Goal: Information Seeking & Learning: Learn about a topic

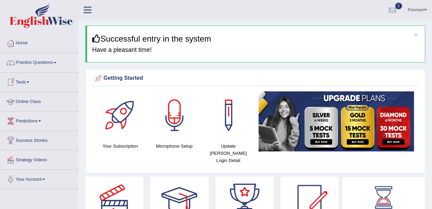
click at [32, 102] on link "Online Class" at bounding box center [39, 100] width 78 height 17
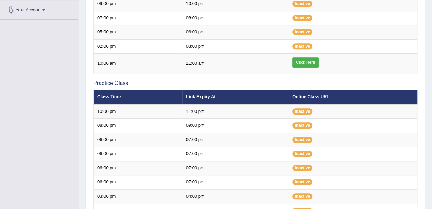
scroll to position [173, 0]
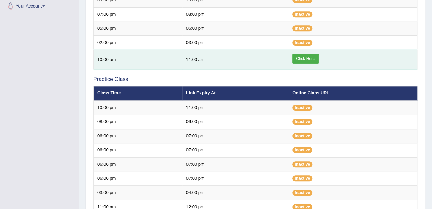
click at [305, 56] on link "Click Here" at bounding box center [305, 59] width 26 height 10
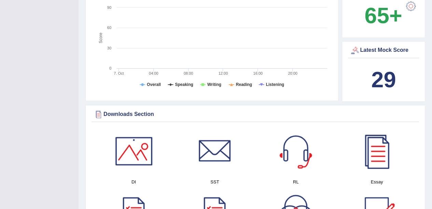
scroll to position [232, 0]
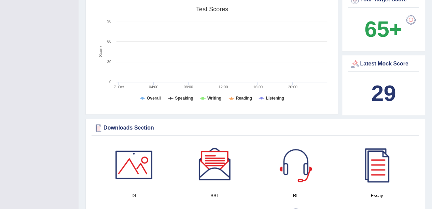
click at [298, 8] on rect at bounding box center [211, 56] width 237 height 106
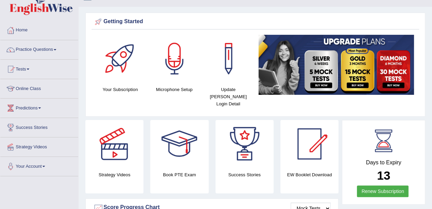
scroll to position [14, 0]
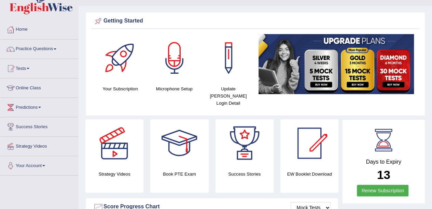
click at [25, 86] on link "Online Class" at bounding box center [39, 86] width 78 height 17
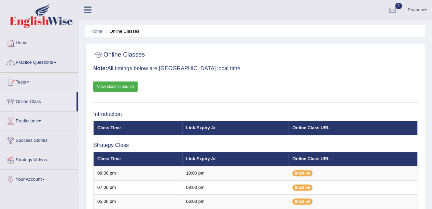
click at [115, 87] on link "View class schedule" at bounding box center [115, 87] width 44 height 10
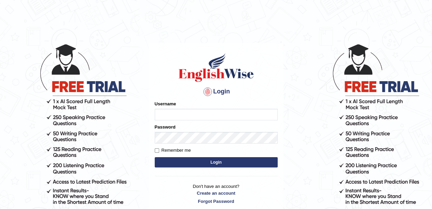
type input "poonam7777"
click at [220, 164] on button "Login" at bounding box center [216, 162] width 123 height 10
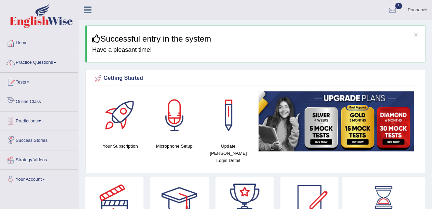
click at [31, 103] on link "Online Class" at bounding box center [39, 100] width 78 height 17
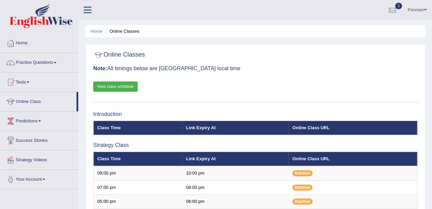
scroll to position [183, 0]
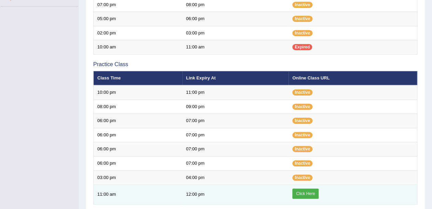
click at [304, 190] on link "Click Here" at bounding box center [305, 194] width 26 height 10
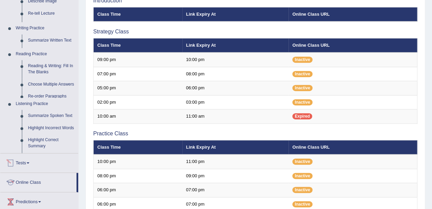
scroll to position [78, 0]
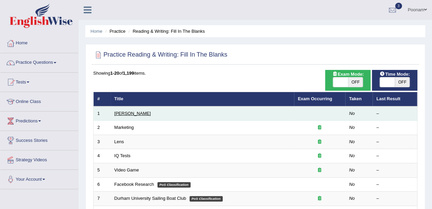
click at [130, 114] on link "[PERSON_NAME]" at bounding box center [132, 113] width 37 height 5
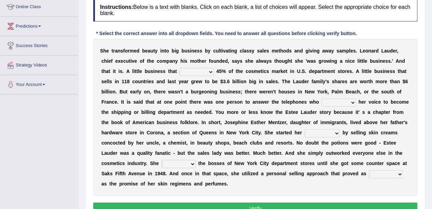
scroll to position [96, 0]
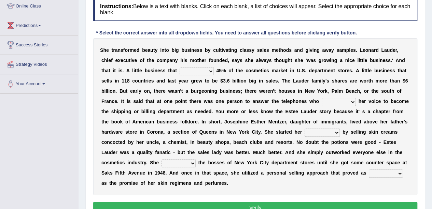
click at [209, 70] on select "has controls makes maintains" at bounding box center [196, 71] width 34 height 8
select select "has"
click at [179, 67] on select "has controls makes maintains" at bounding box center [196, 71] width 34 height 8
click at [352, 103] on select "switched changed raised used" at bounding box center [338, 102] width 34 height 8
select select "switched"
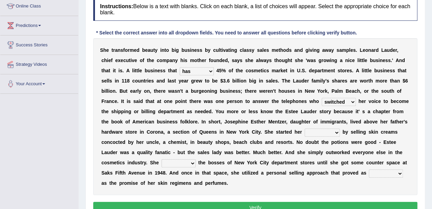
click at [321, 98] on select "switched changed raised used" at bounding box center [338, 102] width 34 height 8
click at [349, 102] on select "switched changed raised used" at bounding box center [338, 102] width 34 height 8
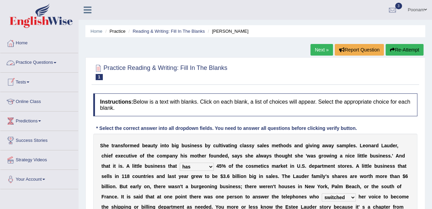
click at [36, 62] on link "Practice Questions" at bounding box center [39, 61] width 78 height 17
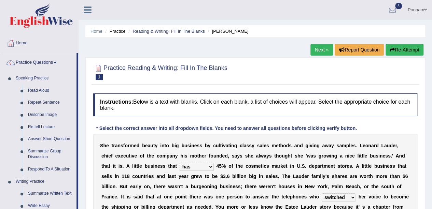
scroll to position [183, 0]
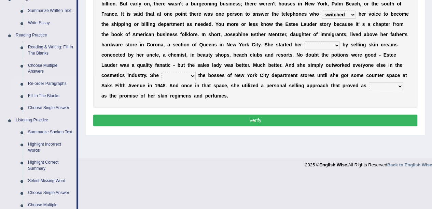
click at [44, 83] on link "Re-order Paragraphs" at bounding box center [51, 84] width 52 height 12
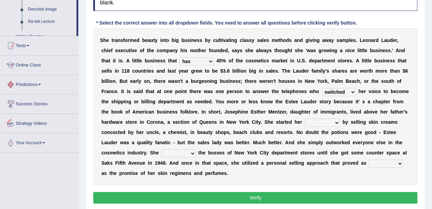
scroll to position [149, 0]
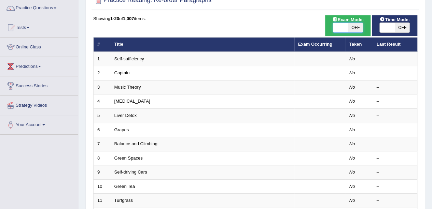
click at [339, 30] on span at bounding box center [340, 28] width 15 height 10
checkbox input "true"
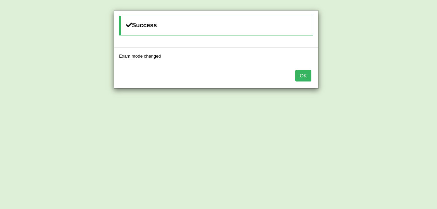
click at [307, 73] on button "OK" at bounding box center [303, 76] width 16 height 12
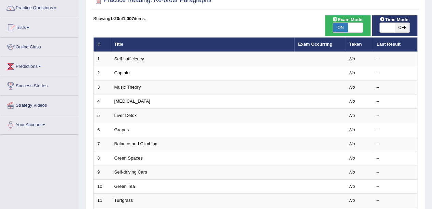
click at [378, 26] on div "ON OFF" at bounding box center [394, 28] width 39 height 10
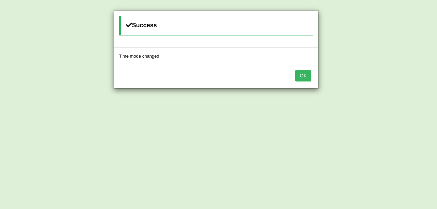
click at [304, 76] on button "OK" at bounding box center [303, 76] width 16 height 12
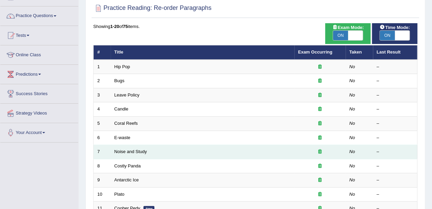
scroll to position [27, 0]
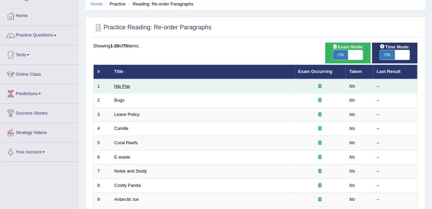
click at [124, 87] on link "Hip Pop" at bounding box center [122, 86] width 16 height 5
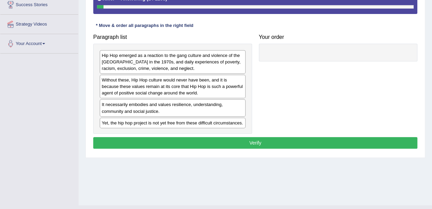
scroll to position [135, 0]
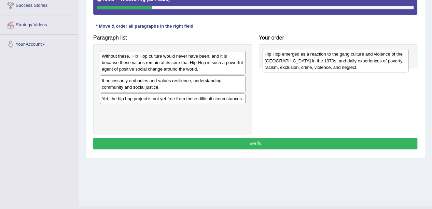
drag, startPoint x: 169, startPoint y: 61, endPoint x: 332, endPoint y: 59, distance: 163.1
click at [332, 59] on div "Hip Hop emerged as a reaction to the gang culture and violence of the South Bro…" at bounding box center [335, 61] width 146 height 24
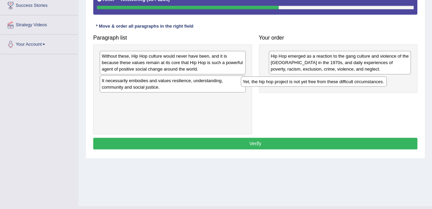
drag, startPoint x: 176, startPoint y: 101, endPoint x: 333, endPoint y: 81, distance: 157.5
click at [333, 81] on div "Yet, the hip hop project is not yet free from these difficult circumstances." at bounding box center [314, 81] width 146 height 10
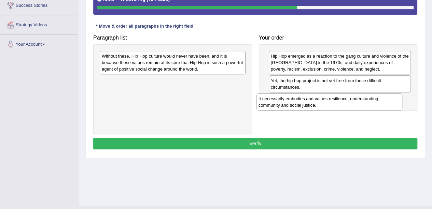
drag, startPoint x: 167, startPoint y: 84, endPoint x: 324, endPoint y: 102, distance: 158.3
click at [324, 102] on div "It necessarily embodies and values resilience, understanding, community and soc…" at bounding box center [329, 101] width 146 height 17
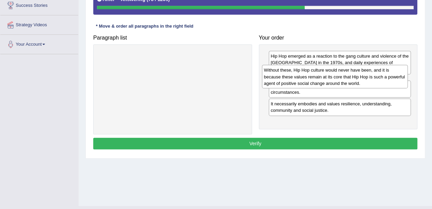
drag, startPoint x: 196, startPoint y: 61, endPoint x: 358, endPoint y: 75, distance: 162.7
click at [358, 75] on div "Without these, Hip Hop culture would never have been, and it is because these v…" at bounding box center [335, 77] width 146 height 24
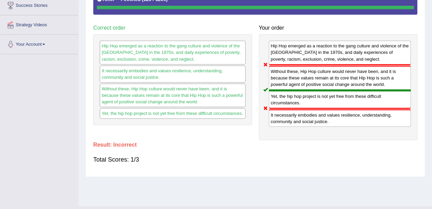
scroll to position [0, 0]
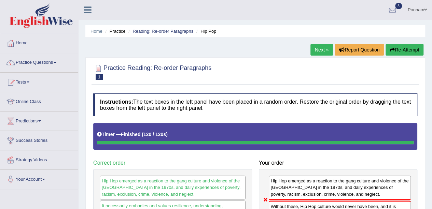
click at [317, 49] on link "Next »" at bounding box center [321, 50] width 23 height 12
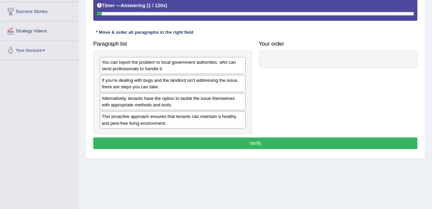
scroll to position [136, 0]
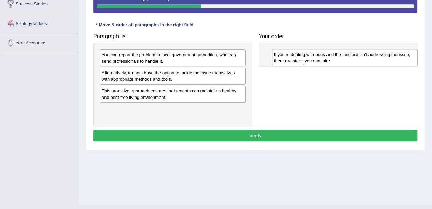
drag, startPoint x: 155, startPoint y: 76, endPoint x: 327, endPoint y: 57, distance: 172.6
click at [327, 57] on div "If you're dealing with bugs and the landlord isn't addressing the issue, there …" at bounding box center [345, 57] width 146 height 17
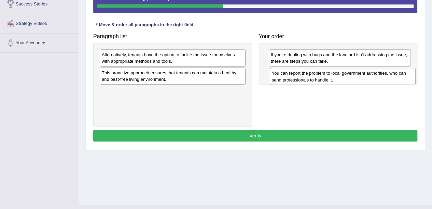
drag, startPoint x: 147, startPoint y: 60, endPoint x: 319, endPoint y: 78, distance: 173.7
click at [319, 78] on div "You can report the problem to local government authorities, who can send profes…" at bounding box center [343, 76] width 146 height 17
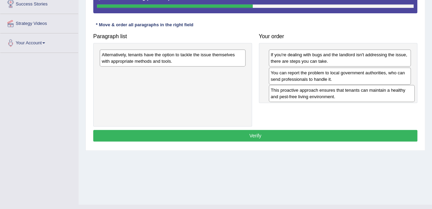
drag, startPoint x: 129, startPoint y: 77, endPoint x: 301, endPoint y: 95, distance: 173.2
click at [301, 95] on div "This proactive approach ensures that tenants can maintain a healthy and pest-fr…" at bounding box center [342, 93] width 146 height 17
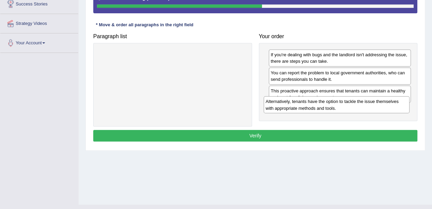
drag, startPoint x: 199, startPoint y: 59, endPoint x: 363, endPoint y: 107, distance: 170.9
click at [363, 107] on div "Alternatively, tenants have the option to tackle the issue themselves with appr…" at bounding box center [336, 104] width 146 height 17
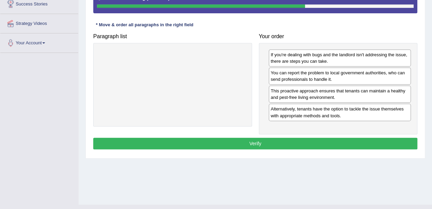
click at [249, 142] on button "Verify" at bounding box center [255, 144] width 324 height 12
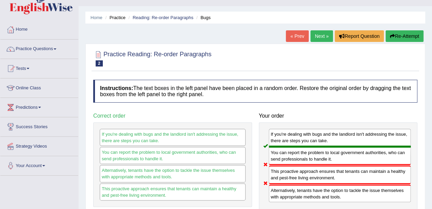
scroll to position [27, 0]
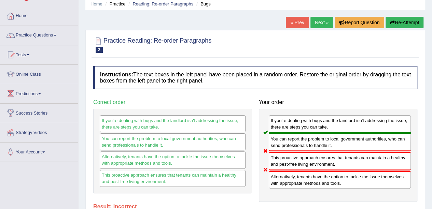
click at [321, 19] on link "Next »" at bounding box center [321, 23] width 23 height 12
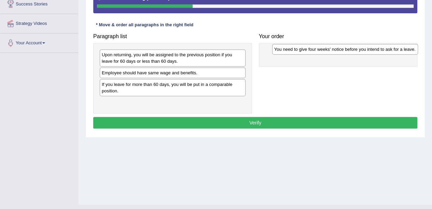
drag, startPoint x: 143, startPoint y: 56, endPoint x: 315, endPoint y: 50, distance: 172.4
click at [315, 50] on div "You need to give four weeks' notice before you intend to ask for a leave." at bounding box center [345, 49] width 146 height 10
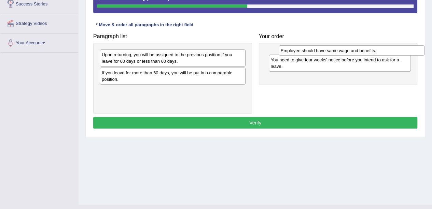
drag, startPoint x: 192, startPoint y: 73, endPoint x: 371, endPoint y: 51, distance: 180.1
click at [371, 51] on div "Employee should have same wage and benefits." at bounding box center [351, 50] width 146 height 10
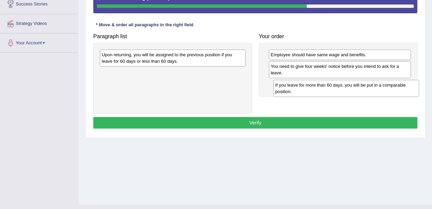
drag, startPoint x: 143, startPoint y: 76, endPoint x: 316, endPoint y: 88, distance: 174.1
click at [316, 88] on div "If you leave for more than 60 days, you will be put in a comparable position." at bounding box center [346, 88] width 146 height 17
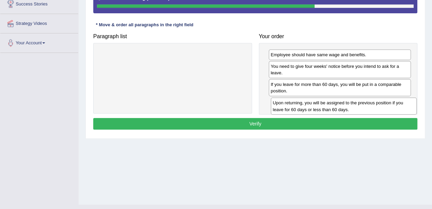
drag, startPoint x: 188, startPoint y: 59, endPoint x: 358, endPoint y: 107, distance: 177.2
click at [358, 107] on div "Upon returning, you will be assigned to the previous position if you leave for …" at bounding box center [344, 106] width 146 height 17
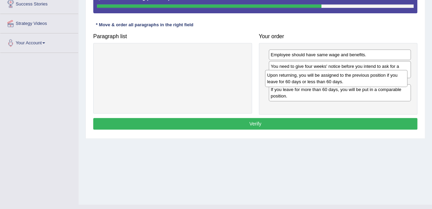
drag, startPoint x: 306, startPoint y: 104, endPoint x: 302, endPoint y: 77, distance: 26.8
click at [302, 77] on div "Upon returning, you will be assigned to the previous position if you leave for …" at bounding box center [336, 78] width 142 height 17
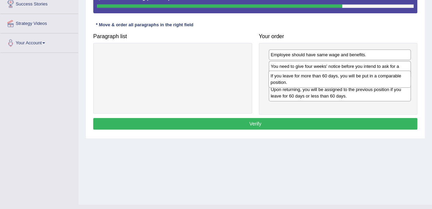
drag, startPoint x: 278, startPoint y: 110, endPoint x: 278, endPoint y: 84, distance: 25.6
click at [278, 84] on div "If you leave for more than 60 days, you will be put in a comparable position." at bounding box center [339, 79] width 142 height 17
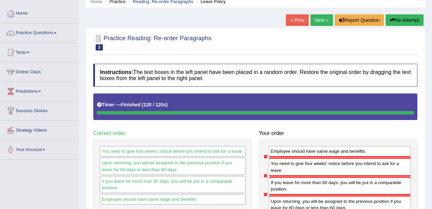
scroll to position [27, 0]
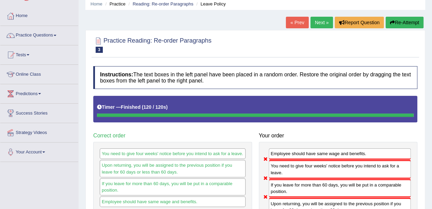
click at [318, 20] on link "Next »" at bounding box center [321, 23] width 23 height 12
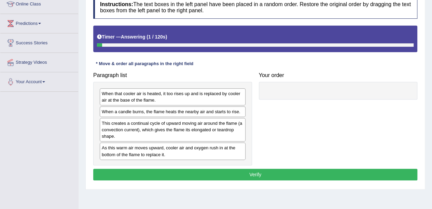
scroll to position [98, 0]
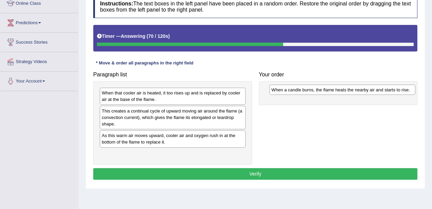
drag, startPoint x: 133, startPoint y: 112, endPoint x: 304, endPoint y: 91, distance: 171.5
click at [304, 91] on div "When a candle burns, the flame heats the nearby air and starts to rise." at bounding box center [342, 90] width 146 height 10
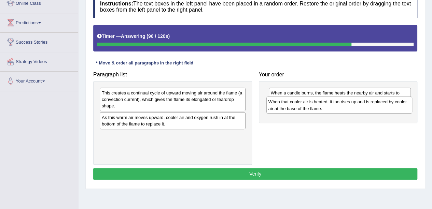
drag, startPoint x: 153, startPoint y: 95, endPoint x: 319, endPoint y: 103, distance: 166.7
click at [319, 103] on div "When that cooler air is heated, it too rises up and is replaced by cooler air a…" at bounding box center [339, 105] width 146 height 17
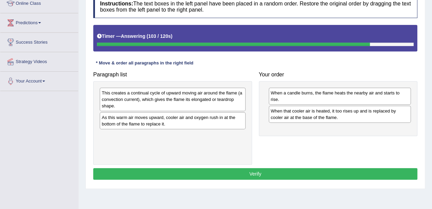
click at [121, 98] on div "This creates a continual cycle of upward moving air around the flame (a convect…" at bounding box center [173, 100] width 146 height 24
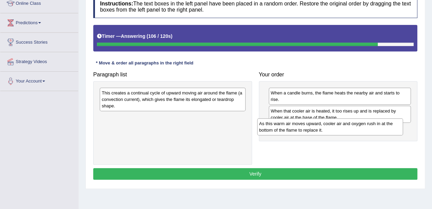
drag, startPoint x: 149, startPoint y: 123, endPoint x: 306, endPoint y: 129, distance: 157.8
click at [306, 129] on div "As this warm air moves upward, cooler air and oxygen rush in at the bottom of t…" at bounding box center [330, 126] width 146 height 17
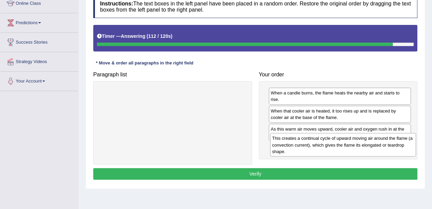
drag, startPoint x: 164, startPoint y: 97, endPoint x: 335, endPoint y: 143, distance: 176.3
click at [335, 143] on div "This creates a continual cycle of upward moving air around the flame (a convect…" at bounding box center [343, 145] width 146 height 24
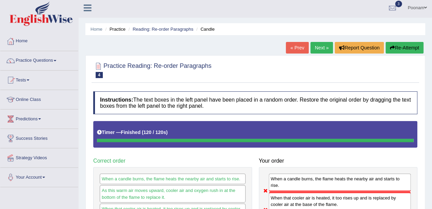
scroll to position [0, 0]
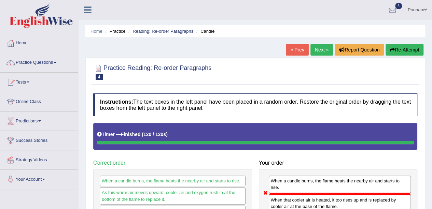
click at [319, 50] on link "Next »" at bounding box center [321, 50] width 23 height 12
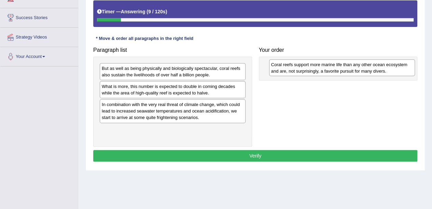
drag, startPoint x: 152, startPoint y: 109, endPoint x: 321, endPoint y: 69, distance: 173.8
click at [321, 69] on div "Coral reefs support more marine life than any other ocean ecosystem and are, no…" at bounding box center [342, 67] width 146 height 17
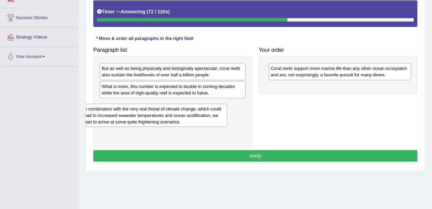
drag, startPoint x: 180, startPoint y: 110, endPoint x: 184, endPoint y: 109, distance: 4.2
click at [184, 109] on div "In combination with the very real threat of climate change, which could lead to…" at bounding box center [154, 116] width 146 height 24
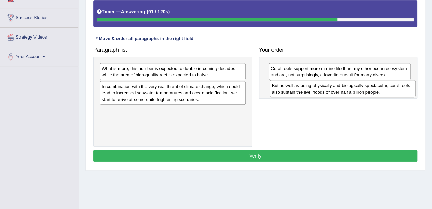
drag, startPoint x: 168, startPoint y: 73, endPoint x: 337, endPoint y: 91, distance: 170.8
click at [337, 91] on div "But as well as being physically and biologically spectacular, coral reefs also …" at bounding box center [343, 88] width 146 height 17
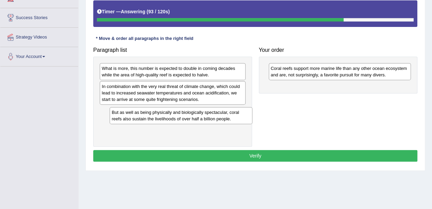
drag, startPoint x: 337, startPoint y: 91, endPoint x: 171, endPoint y: 116, distance: 168.7
click at [171, 116] on div "But as well as being physically and biologically spectacular, coral reefs also …" at bounding box center [181, 115] width 142 height 17
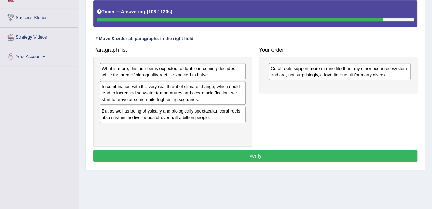
click at [135, 93] on div "In combination with the very real threat of climate change, which could lead to…" at bounding box center [173, 93] width 146 height 24
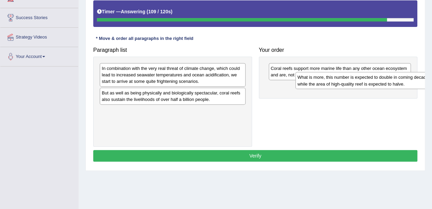
drag, startPoint x: 142, startPoint y: 66, endPoint x: 340, endPoint y: 74, distance: 198.4
click at [340, 74] on div "What is more, this number is expected to double in coming decades while the are…" at bounding box center [368, 80] width 146 height 17
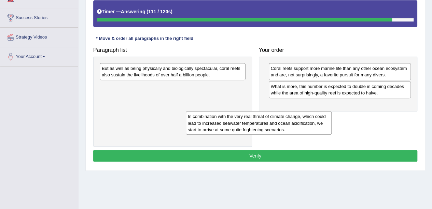
drag, startPoint x: 188, startPoint y: 71, endPoint x: 336, endPoint y: 113, distance: 153.8
click at [331, 113] on div "In combination with the very real threat of climate change, which could lead to…" at bounding box center [259, 123] width 146 height 24
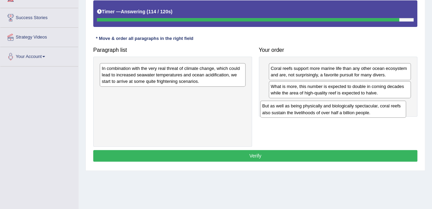
drag, startPoint x: 195, startPoint y: 70, endPoint x: 357, endPoint y: 107, distance: 166.2
click at [357, 107] on div "But as well as being physically and biologically spectacular, coral reefs also …" at bounding box center [333, 109] width 146 height 17
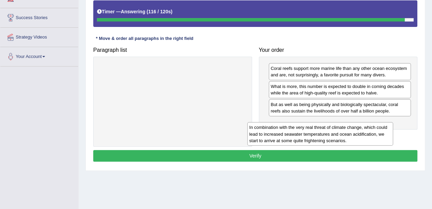
drag, startPoint x: 188, startPoint y: 74, endPoint x: 342, endPoint y: 133, distance: 163.9
click at [342, 133] on div "In combination with the very real threat of climate change, which could lead to…" at bounding box center [320, 134] width 146 height 24
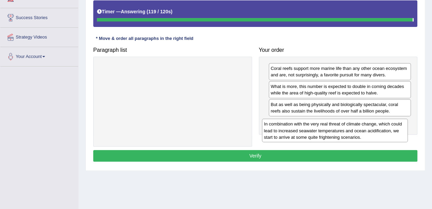
drag, startPoint x: 199, startPoint y: 67, endPoint x: 361, endPoint y: 122, distance: 171.2
click at [361, 122] on div "In combination with the very real threat of climate change, which could lead to…" at bounding box center [335, 131] width 146 height 24
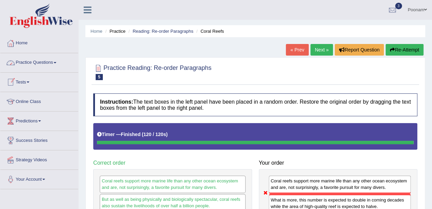
click at [32, 61] on link "Practice Questions" at bounding box center [39, 61] width 78 height 17
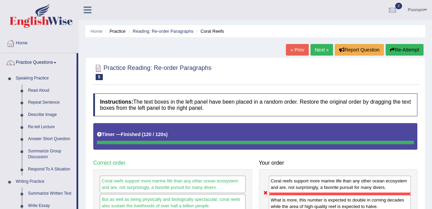
scroll to position [183, 0]
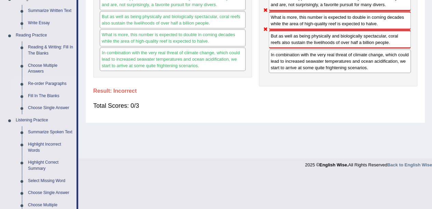
click at [40, 83] on link "Re-order Paragraphs" at bounding box center [51, 84] width 52 height 12
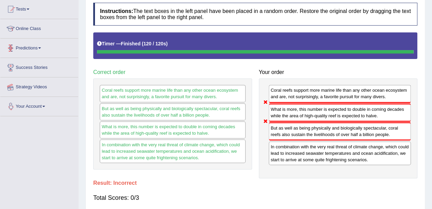
scroll to position [121, 0]
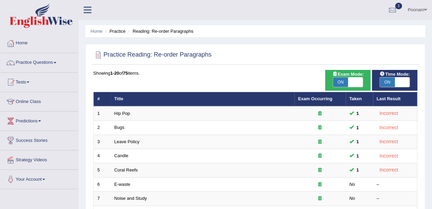
click at [401, 80] on span at bounding box center [401, 82] width 15 height 10
checkbox input "false"
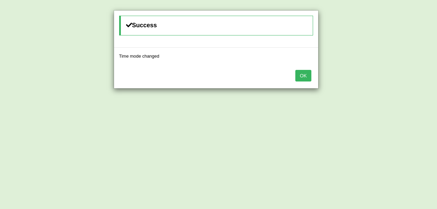
click at [303, 75] on button "OK" at bounding box center [303, 76] width 16 height 12
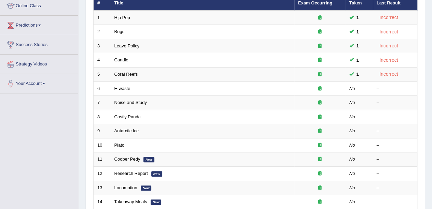
scroll to position [136, 0]
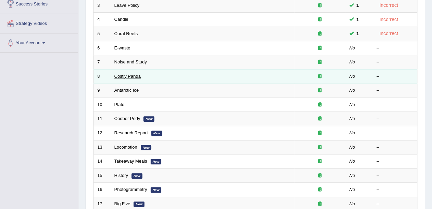
click at [131, 76] on link "Costly Panda" at bounding box center [127, 76] width 26 height 5
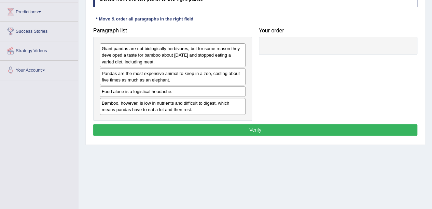
scroll to position [96, 0]
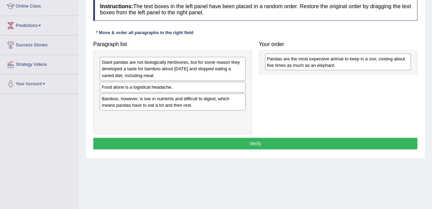
drag, startPoint x: 156, startPoint y: 90, endPoint x: 321, endPoint y: 62, distance: 167.5
click at [321, 62] on div "Pandas are the most expensive animal to keep in a zoo, costing about five times…" at bounding box center [338, 62] width 146 height 17
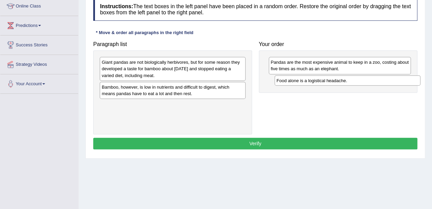
drag, startPoint x: 158, startPoint y: 86, endPoint x: 333, endPoint y: 80, distance: 174.8
click at [333, 80] on div "Food alone is a logistical headache." at bounding box center [347, 80] width 146 height 10
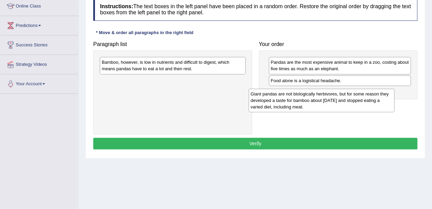
drag, startPoint x: 183, startPoint y: 66, endPoint x: 332, endPoint y: 97, distance: 152.3
click at [332, 97] on div "Giant pandas are not biologically herbivores, but for some reason they develope…" at bounding box center [321, 101] width 146 height 24
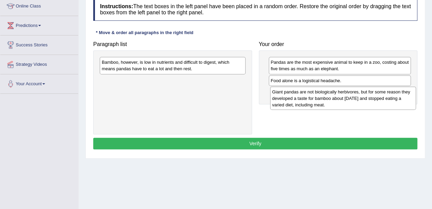
drag, startPoint x: 185, startPoint y: 88, endPoint x: 356, endPoint y: 100, distance: 170.7
click at [356, 100] on div "Giant pandas are not biologically herbivores, but for some reason they develope…" at bounding box center [343, 99] width 146 height 24
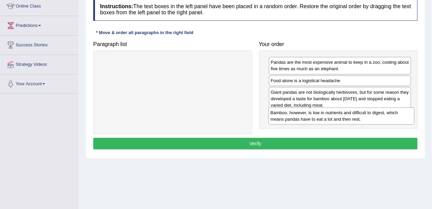
drag, startPoint x: 137, startPoint y: 67, endPoint x: 305, endPoint y: 118, distance: 175.8
click at [305, 118] on div "Bamboo, however, is low in nutrients and difficult to digest, which means panda…" at bounding box center [341, 115] width 146 height 17
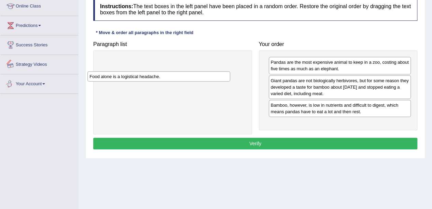
drag, startPoint x: 277, startPoint y: 83, endPoint x: 107, endPoint y: 80, distance: 169.9
click at [107, 80] on div "Food alone is a logistical headache." at bounding box center [158, 76] width 142 height 10
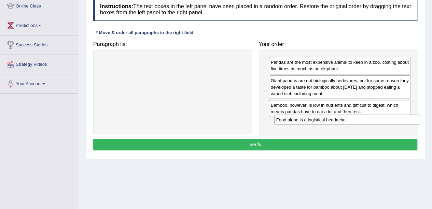
drag, startPoint x: 125, startPoint y: 66, endPoint x: 299, endPoint y: 123, distance: 183.6
click at [299, 123] on div "Food alone is a logistical headache." at bounding box center [347, 120] width 146 height 10
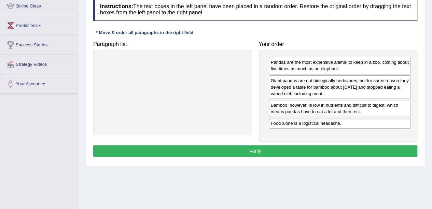
click at [256, 149] on button "Verify" at bounding box center [255, 151] width 324 height 12
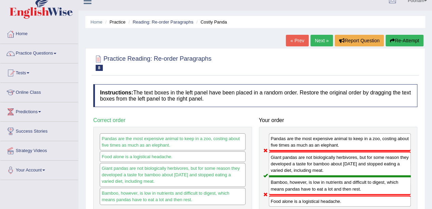
scroll to position [0, 0]
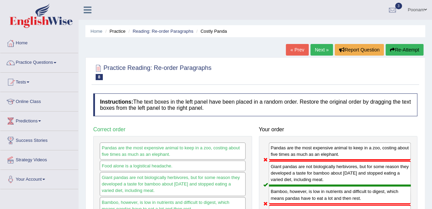
click at [317, 51] on link "Next »" at bounding box center [321, 50] width 23 height 12
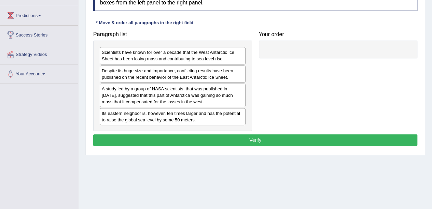
scroll to position [109, 0]
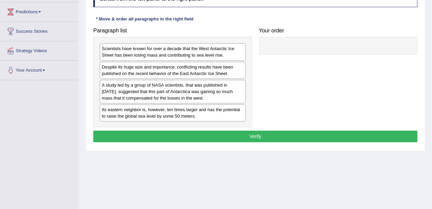
click at [140, 93] on div "A study led by a group of NASA scientists, that was published in 2015, suggeste…" at bounding box center [173, 92] width 146 height 24
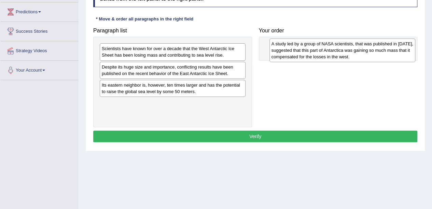
drag, startPoint x: 140, startPoint y: 93, endPoint x: 309, endPoint y: 53, distance: 174.4
click at [309, 53] on div "A study led by a group of NASA scientists, that was published in 2015, suggeste…" at bounding box center [342, 51] width 146 height 24
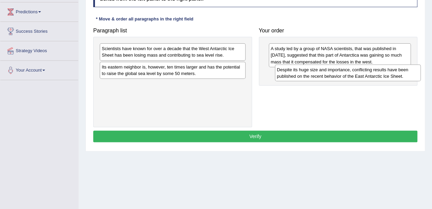
drag, startPoint x: 165, startPoint y: 72, endPoint x: 341, endPoint y: 75, distance: 175.1
click at [341, 75] on div "Despite its huge size and importance, conflicting results have been published o…" at bounding box center [348, 72] width 146 height 17
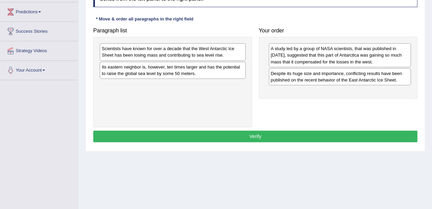
click at [189, 55] on div "Scientists have known for over a decade that the West Antarctic Ice Sheet has b…" at bounding box center [173, 51] width 146 height 17
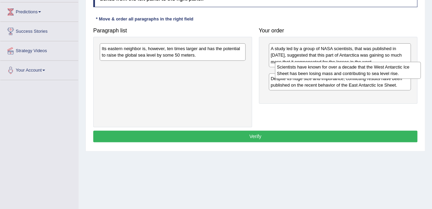
drag, startPoint x: 144, startPoint y: 52, endPoint x: 319, endPoint y: 70, distance: 176.3
click at [319, 70] on div "Scientists have known for over a decade that the West Antarctic Ice Sheet has b…" at bounding box center [348, 70] width 146 height 17
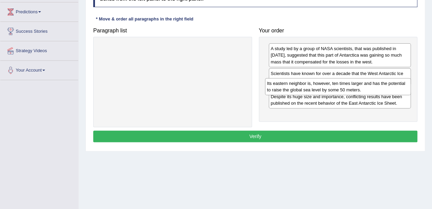
drag, startPoint x: 209, startPoint y: 54, endPoint x: 374, endPoint y: 89, distance: 168.8
click at [374, 89] on div "Its eastern neighbor is, however, ten times larger and has the potential to rai…" at bounding box center [338, 86] width 146 height 17
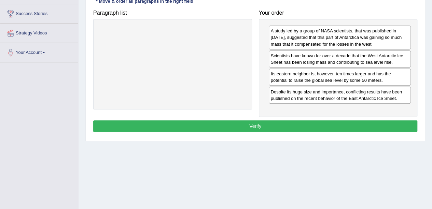
scroll to position [129, 0]
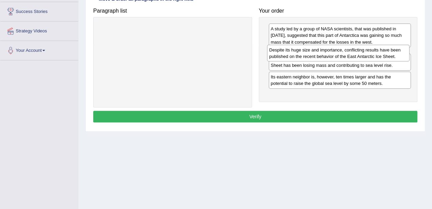
drag, startPoint x: 328, startPoint y: 93, endPoint x: 326, endPoint y: 54, distance: 39.3
click at [326, 54] on div "Despite its huge size and importance, conflicting results have been published o…" at bounding box center [338, 53] width 142 height 17
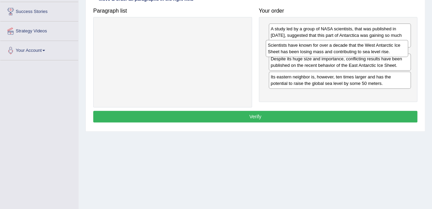
drag, startPoint x: 283, startPoint y: 77, endPoint x: 280, endPoint y: 52, distance: 26.1
click at [280, 52] on div "Scientists have known for over a decade that the West Antarctic Ice Sheet has b…" at bounding box center [336, 48] width 142 height 17
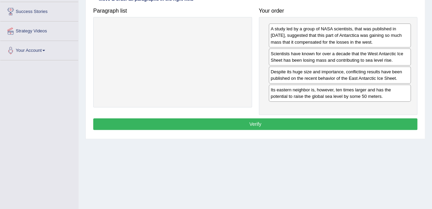
click at [256, 124] on button "Verify" at bounding box center [255, 124] width 324 height 12
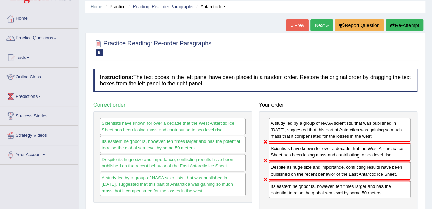
scroll to position [26, 0]
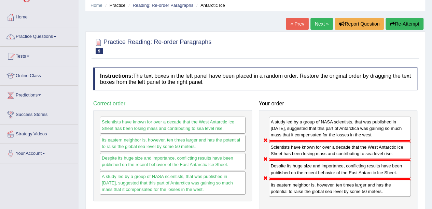
click at [320, 23] on link "Next »" at bounding box center [321, 24] width 23 height 12
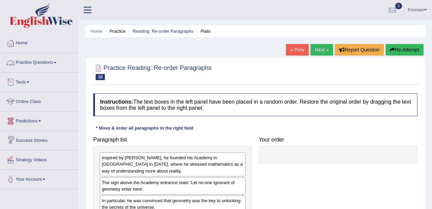
click at [38, 62] on link "Practice Questions" at bounding box center [39, 61] width 78 height 17
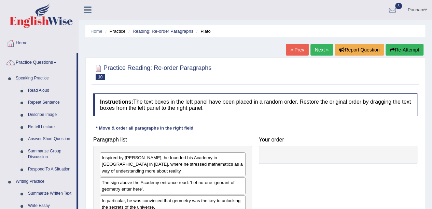
scroll to position [183, 0]
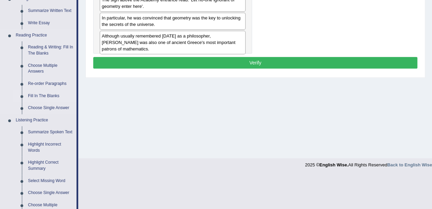
click at [42, 95] on link "Fill In The Blanks" at bounding box center [51, 96] width 52 height 12
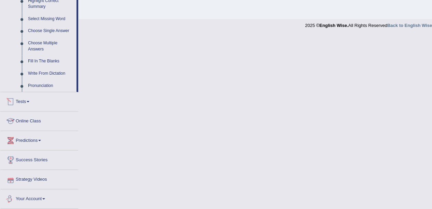
scroll to position [307, 0]
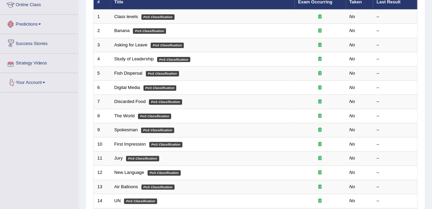
scroll to position [96, 0]
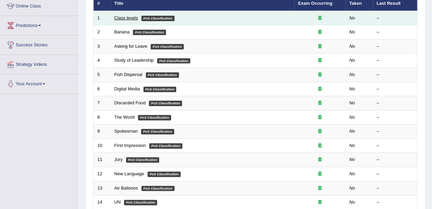
click at [123, 19] on link "Class levels" at bounding box center [126, 17] width 24 height 5
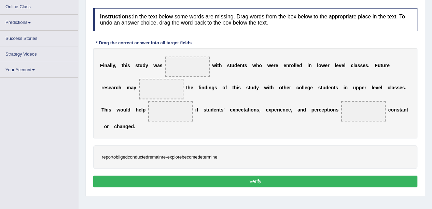
scroll to position [94, 0]
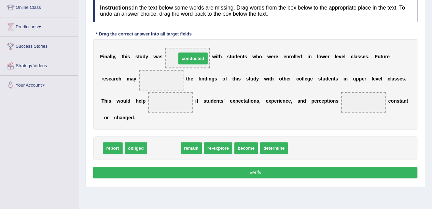
drag, startPoint x: 167, startPoint y: 147, endPoint x: 196, endPoint y: 57, distance: 94.3
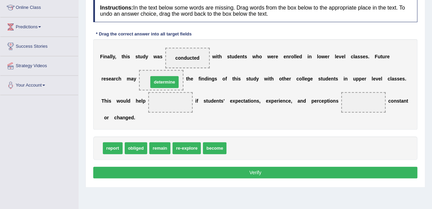
drag, startPoint x: 244, startPoint y: 149, endPoint x: 166, endPoint y: 83, distance: 102.4
drag, startPoint x: 164, startPoint y: 78, endPoint x: 175, endPoint y: 101, distance: 25.2
drag, startPoint x: 116, startPoint y: 147, endPoint x: 171, endPoint y: 76, distance: 90.2
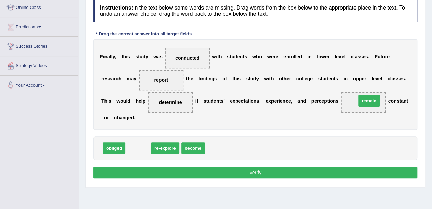
drag, startPoint x: 136, startPoint y: 150, endPoint x: 366, endPoint y: 103, distance: 234.3
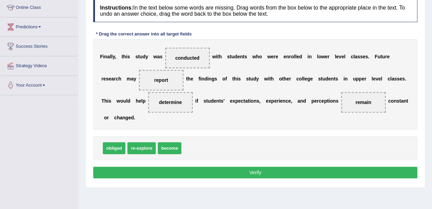
click at [248, 170] on button "Verify" at bounding box center [255, 173] width 324 height 12
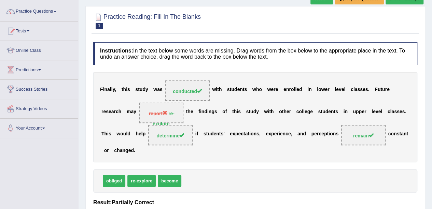
scroll to position [40, 0]
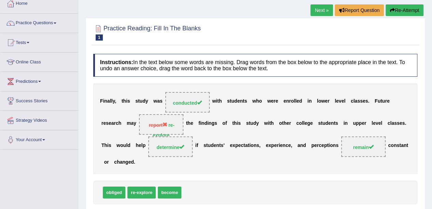
click at [316, 11] on link "Next »" at bounding box center [321, 10] width 23 height 12
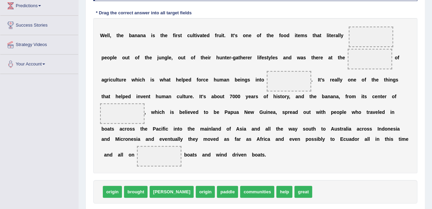
scroll to position [114, 0]
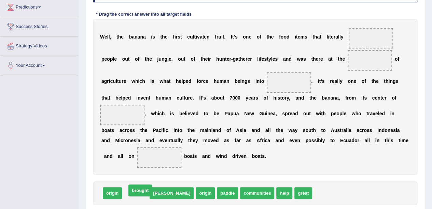
drag, startPoint x: 135, startPoint y: 192, endPoint x: 138, endPoint y: 191, distance: 3.7
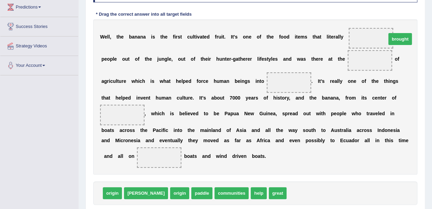
drag, startPoint x: 272, startPoint y: 189, endPoint x: 371, endPoint y: 35, distance: 183.6
drag, startPoint x: 366, startPoint y: 36, endPoint x: 274, endPoint y: 190, distance: 179.3
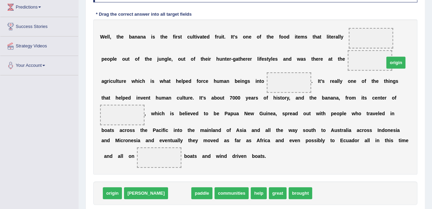
drag, startPoint x: 156, startPoint y: 193, endPoint x: 372, endPoint y: 63, distance: 252.4
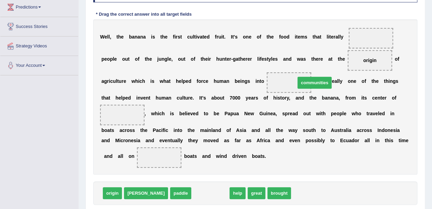
drag, startPoint x: 188, startPoint y: 191, endPoint x: 292, endPoint y: 81, distance: 151.8
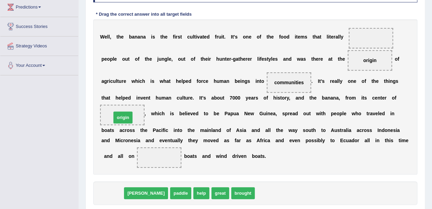
drag, startPoint x: 113, startPoint y: 193, endPoint x: 124, endPoint y: 118, distance: 76.5
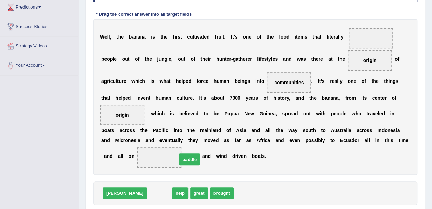
drag, startPoint x: 134, startPoint y: 194, endPoint x: 164, endPoint y: 160, distance: 45.2
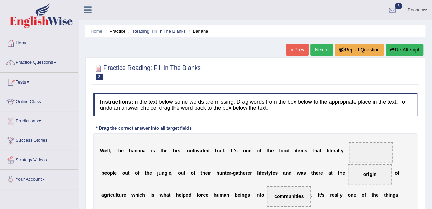
scroll to position [158, 0]
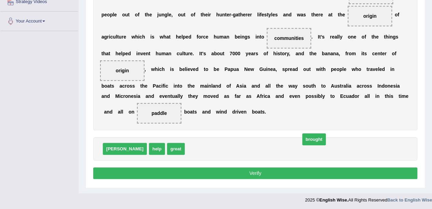
drag, startPoint x: 171, startPoint y: 148, endPoint x: 190, endPoint y: 183, distance: 40.0
click at [302, 145] on span "brought" at bounding box center [314, 139] width 24 height 12
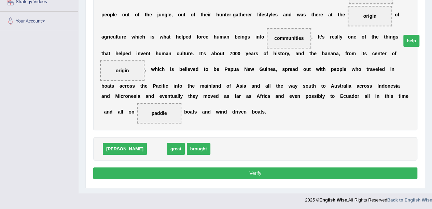
drag, startPoint x: 129, startPoint y: 147, endPoint x: 384, endPoint y: 39, distance: 276.2
click at [403, 39] on span "help" at bounding box center [411, 41] width 16 height 12
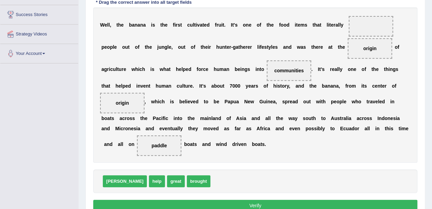
scroll to position [117, 0]
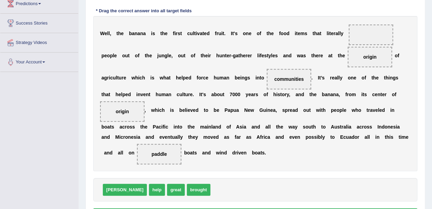
click at [129, 196] on div "dawn help great brought" at bounding box center [255, 190] width 324 height 24
drag, startPoint x: 130, startPoint y: 186, endPoint x: 375, endPoint y: 29, distance: 291.1
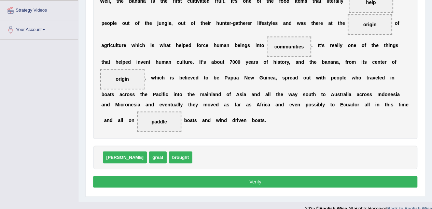
scroll to position [158, 0]
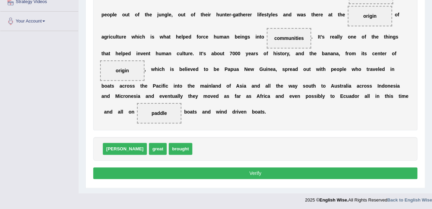
click at [264, 168] on button "Verify" at bounding box center [255, 174] width 324 height 12
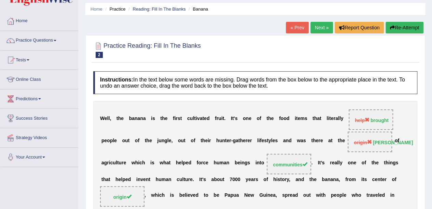
scroll to position [0, 0]
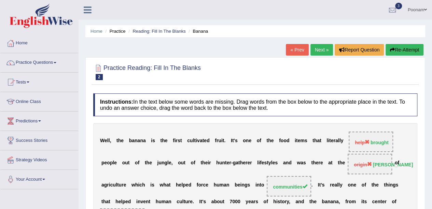
click at [314, 51] on link "Next »" at bounding box center [321, 50] width 23 height 12
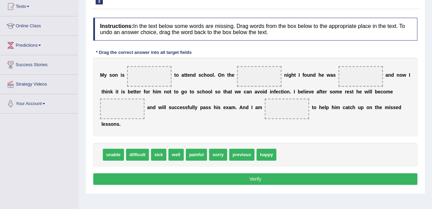
scroll to position [82, 0]
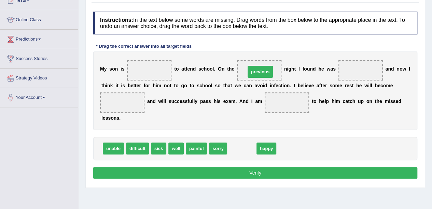
drag, startPoint x: 240, startPoint y: 147, endPoint x: 259, endPoint y: 70, distance: 78.9
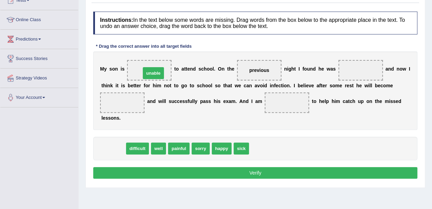
drag, startPoint x: 113, startPoint y: 148, endPoint x: 153, endPoint y: 72, distance: 85.3
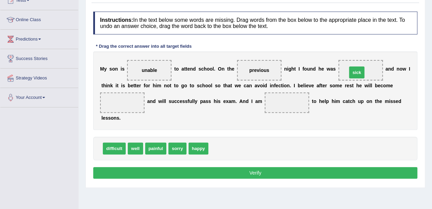
drag, startPoint x: 220, startPoint y: 149, endPoint x: 359, endPoint y: 73, distance: 158.0
drag, startPoint x: 134, startPoint y: 147, endPoint x: 120, endPoint y: 103, distance: 45.9
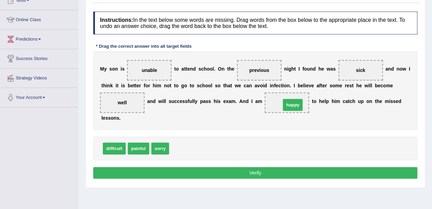
drag, startPoint x: 179, startPoint y: 149, endPoint x: 291, endPoint y: 105, distance: 119.8
click at [255, 172] on button "Verify" at bounding box center [255, 173] width 324 height 12
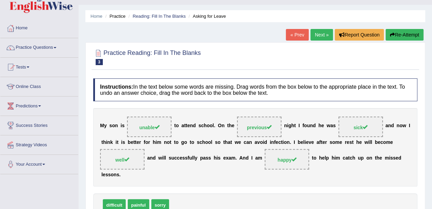
scroll to position [0, 0]
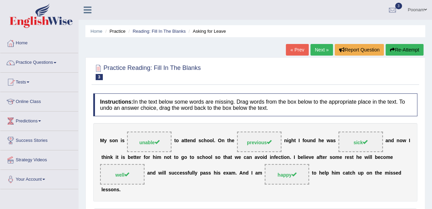
click at [318, 52] on link "Next »" at bounding box center [321, 50] width 23 height 12
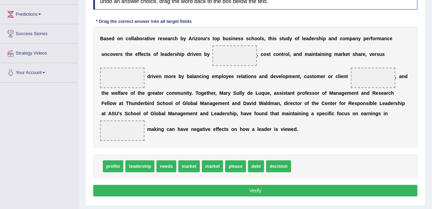
scroll to position [108, 0]
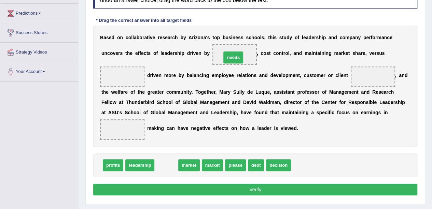
drag, startPoint x: 167, startPoint y: 165, endPoint x: 234, endPoint y: 56, distance: 127.7
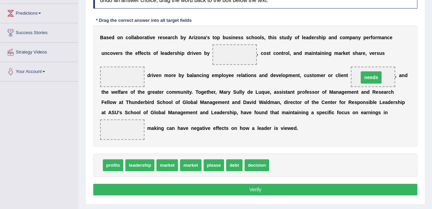
drag, startPoint x: 239, startPoint y: 54, endPoint x: 375, endPoint y: 76, distance: 138.3
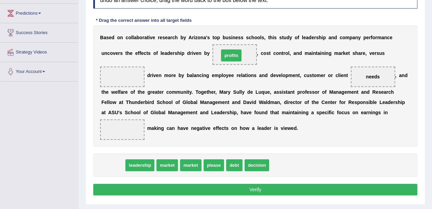
drag, startPoint x: 113, startPoint y: 167, endPoint x: 231, endPoint y: 57, distance: 161.3
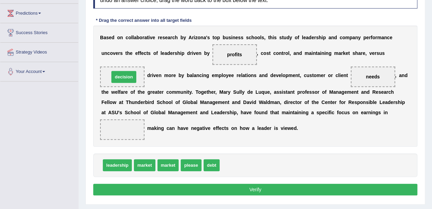
drag, startPoint x: 232, startPoint y: 165, endPoint x: 122, endPoint y: 77, distance: 141.0
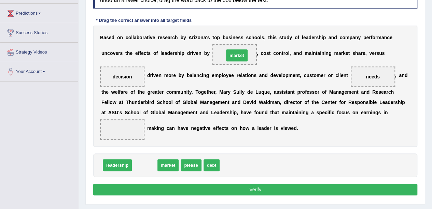
drag, startPoint x: 150, startPoint y: 161, endPoint x: 242, endPoint y: 51, distance: 143.6
drag, startPoint x: 207, startPoint y: 164, endPoint x: 235, endPoint y: 53, distance: 114.4
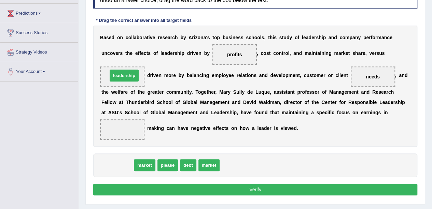
drag, startPoint x: 118, startPoint y: 166, endPoint x: 125, endPoint y: 76, distance: 90.3
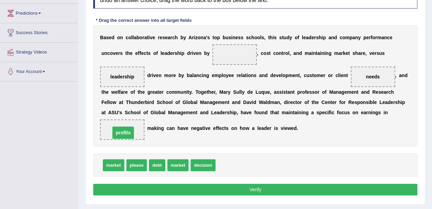
drag, startPoint x: 234, startPoint y: 55, endPoint x: 123, endPoint y: 132, distance: 135.0
drag, startPoint x: 123, startPoint y: 132, endPoint x: 262, endPoint y: 58, distance: 157.4
click at [276, 50] on div "B a s e d o n c o l l a b o r a t i v e r e s e a r c h b y A r i z o n a ' s t…" at bounding box center [255, 86] width 324 height 121
drag, startPoint x: 123, startPoint y: 128, endPoint x: 230, endPoint y: 55, distance: 129.7
drag, startPoint x: 182, startPoint y: 165, endPoint x: 125, endPoint y: 132, distance: 65.8
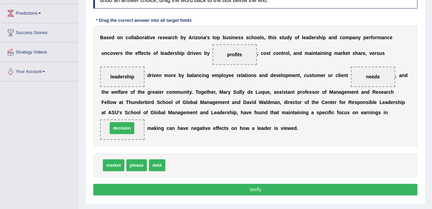
drag, startPoint x: 179, startPoint y: 165, endPoint x: 124, endPoint y: 127, distance: 67.2
click at [257, 188] on button "Verify" at bounding box center [255, 190] width 324 height 12
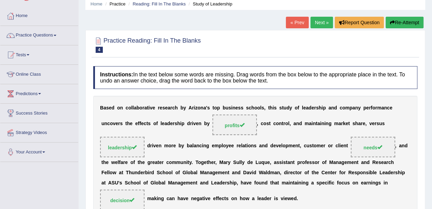
scroll to position [12, 0]
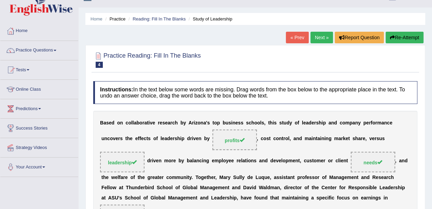
click at [320, 39] on link "Next »" at bounding box center [321, 38] width 23 height 12
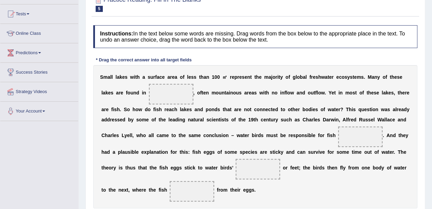
scroll to position [77, 0]
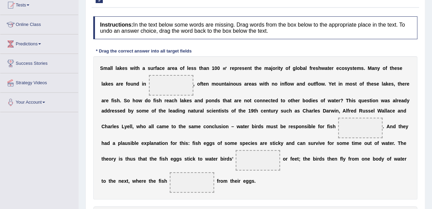
click at [128, 178] on b "," at bounding box center [128, 180] width 1 height 5
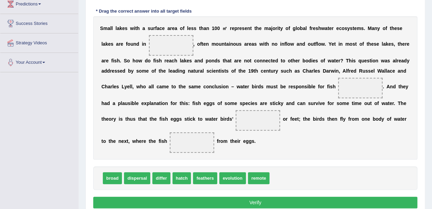
scroll to position [118, 0]
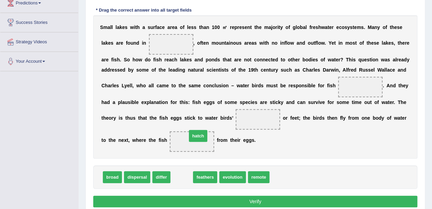
drag, startPoint x: 186, startPoint y: 177, endPoint x: 203, endPoint y: 136, distance: 44.4
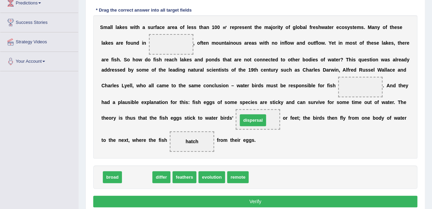
drag, startPoint x: 138, startPoint y: 175, endPoint x: 253, endPoint y: 118, distance: 128.9
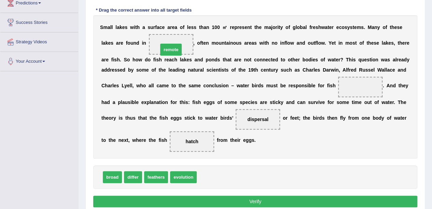
drag, startPoint x: 208, startPoint y: 175, endPoint x: 169, endPoint y: 48, distance: 133.3
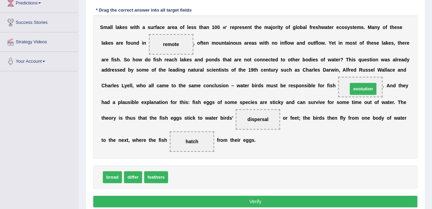
drag, startPoint x: 190, startPoint y: 175, endPoint x: 370, endPoint y: 86, distance: 200.0
drag, startPoint x: 260, startPoint y: 121, endPoint x: 362, endPoint y: 87, distance: 108.0
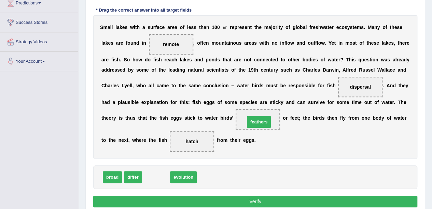
drag, startPoint x: 154, startPoint y: 177, endPoint x: 257, endPoint y: 121, distance: 117.1
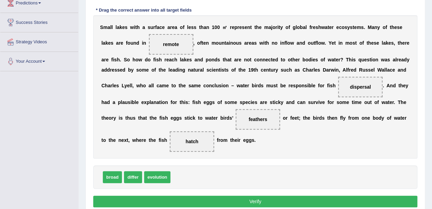
click at [259, 203] on button "Verify" at bounding box center [255, 202] width 324 height 12
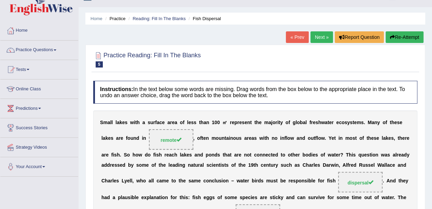
scroll to position [0, 0]
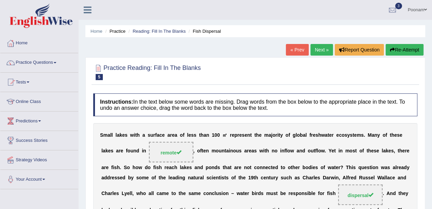
click at [319, 53] on link "Next »" at bounding box center [321, 50] width 23 height 12
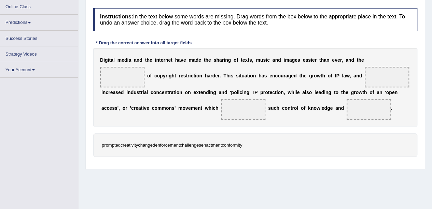
scroll to position [94, 0]
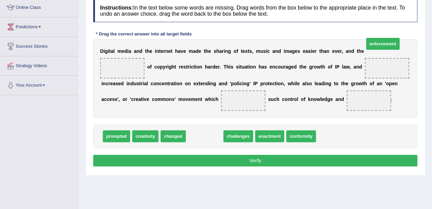
drag, startPoint x: 200, startPoint y: 150, endPoint x: 378, endPoint y: 58, distance: 200.8
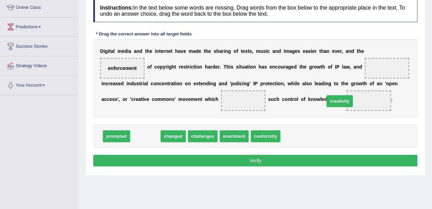
drag, startPoint x: 147, startPoint y: 147, endPoint x: 341, endPoint y: 112, distance: 197.3
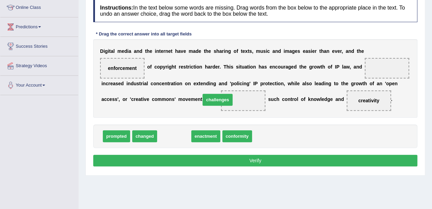
drag, startPoint x: 177, startPoint y: 148, endPoint x: 220, endPoint y: 112, distance: 56.4
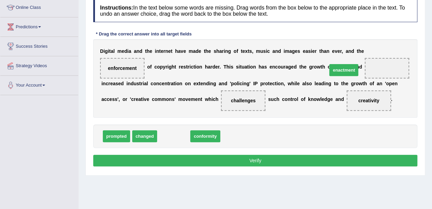
drag, startPoint x: 173, startPoint y: 148, endPoint x: 343, endPoint y: 82, distance: 182.4
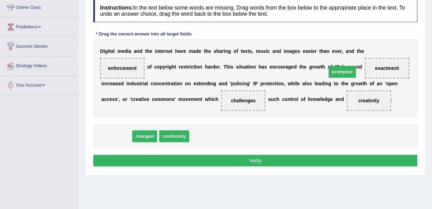
drag, startPoint x: 112, startPoint y: 145, endPoint x: 337, endPoint y: 80, distance: 234.8
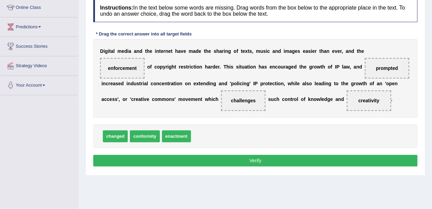
click at [253, 167] on button "Verify" at bounding box center [255, 161] width 324 height 12
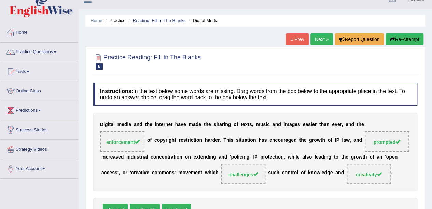
scroll to position [0, 0]
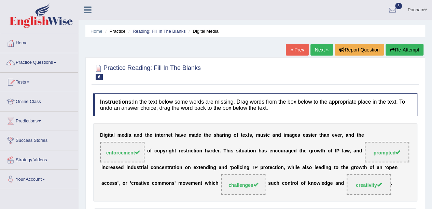
click at [253, 170] on div "D i g i t a l m e d i a a n d t h e i n t e r n e t h a v e m a d e t h e s h a…" at bounding box center [255, 162] width 324 height 78
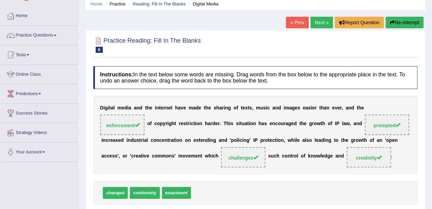
scroll to position [41, 0]
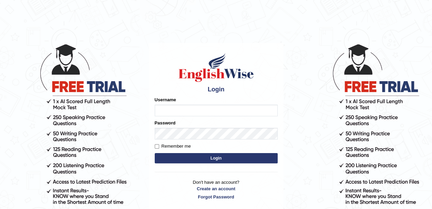
click at [207, 161] on button "Login" at bounding box center [216, 158] width 123 height 10
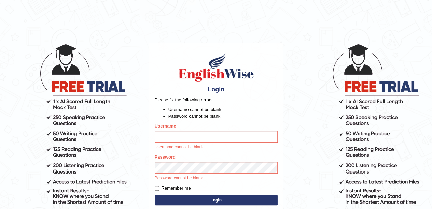
click at [174, 135] on input "Username" at bounding box center [216, 137] width 123 height 12
type input "poonam7777"
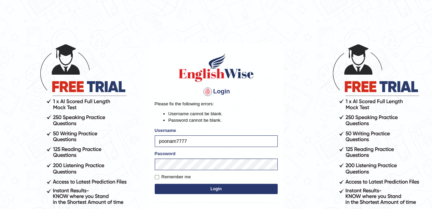
click at [214, 190] on button "Login" at bounding box center [216, 189] width 123 height 10
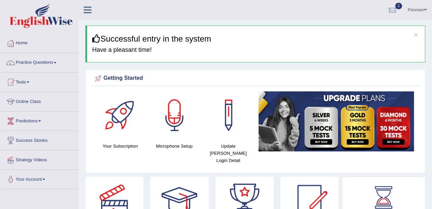
click at [32, 55] on link "Practice Questions" at bounding box center [39, 61] width 78 height 17
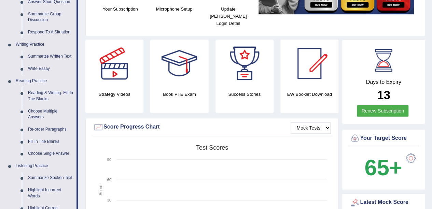
scroll to position [150, 0]
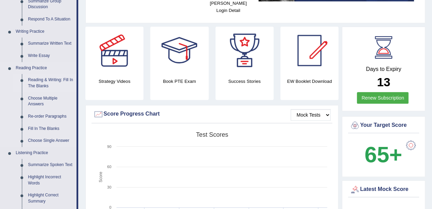
click at [35, 85] on link "Reading & Writing: Fill In The Blanks" at bounding box center [51, 83] width 52 height 18
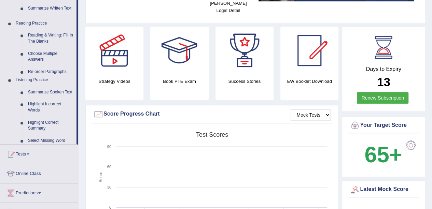
click at [35, 85] on ul "Home Practice Questions Speaking Practice Read Aloud Repeat Sentence Describe I…" at bounding box center [39, 73] width 78 height 378
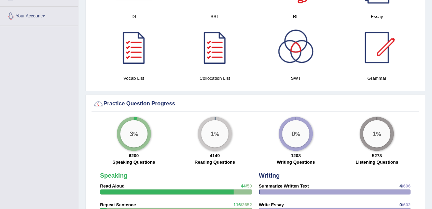
scroll to position [456, 0]
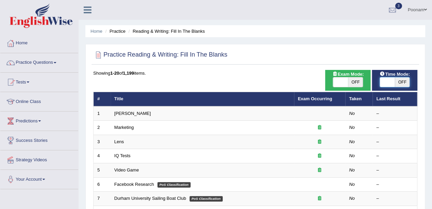
click at [387, 86] on span at bounding box center [386, 82] width 15 height 10
checkbox input "true"
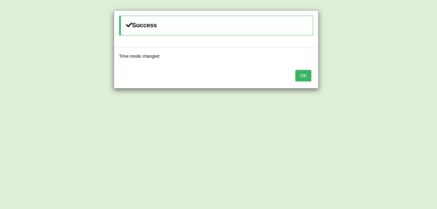
click at [302, 77] on button "OK" at bounding box center [303, 76] width 16 height 12
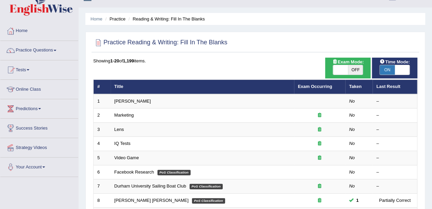
scroll to position [14, 0]
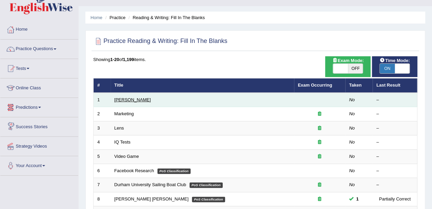
click at [129, 100] on link "Estee Lauder" at bounding box center [132, 99] width 37 height 5
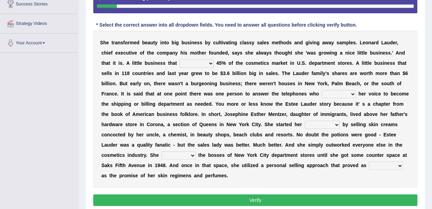
scroll to position [123, 0]
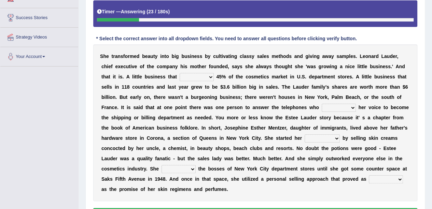
click at [209, 76] on select "has controls makes maintains" at bounding box center [196, 77] width 34 height 8
select select "has"
click at [179, 73] on select "has controls makes maintains" at bounding box center [196, 77] width 34 height 8
click at [340, 108] on select "switched changed raised used" at bounding box center [338, 108] width 34 height 8
select select "changed"
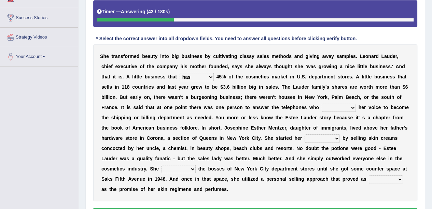
click at [321, 104] on select "switched changed raised used" at bounding box center [338, 108] width 34 height 8
click at [338, 136] on select "job institute companion enterprise" at bounding box center [321, 138] width 35 height 8
select select "job"
click at [304, 134] on select "job institute companion enterprise" at bounding box center [321, 138] width 35 height 8
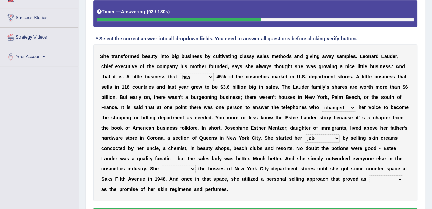
click at [192, 166] on select "stated bridged stalked heaved" at bounding box center [178, 169] width 34 height 8
select select "stated"
click at [161, 165] on select "stated bridged stalked heaved" at bounding box center [178, 169] width 34 height 8
click at [192, 167] on select "stated bridged stalked heaved" at bounding box center [178, 169] width 34 height 8
drag, startPoint x: 192, startPoint y: 167, endPoint x: 194, endPoint y: 169, distance: 3.9
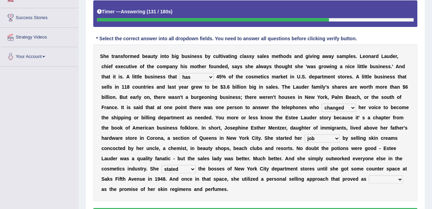
click at [194, 169] on select "stated bridged stalked heaved" at bounding box center [178, 169] width 34 height 8
click at [388, 180] on select "potent ruthless potential expensive" at bounding box center [385, 179] width 34 height 8
